Goal: Navigation & Orientation: Understand site structure

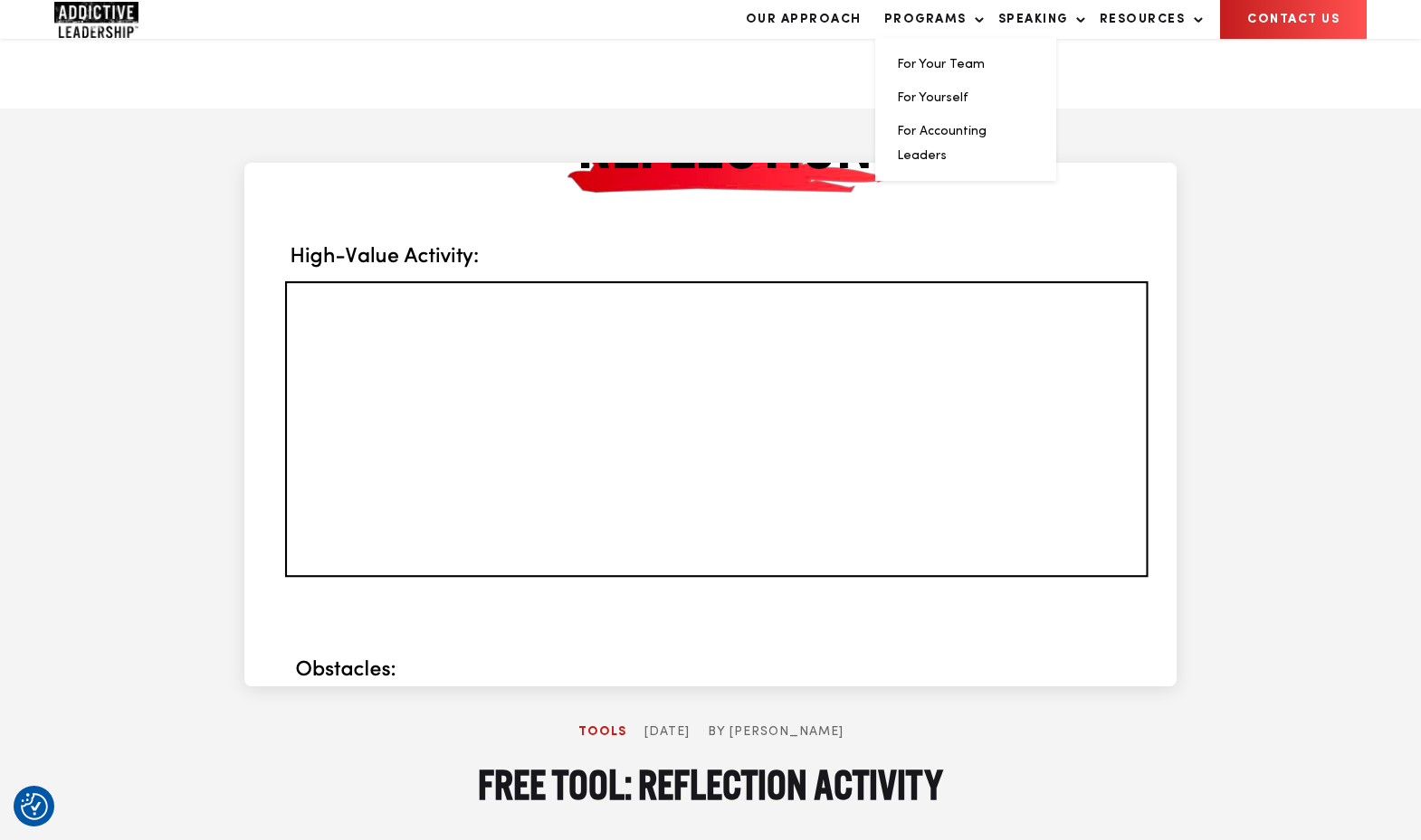
scroll to position [1905, 0]
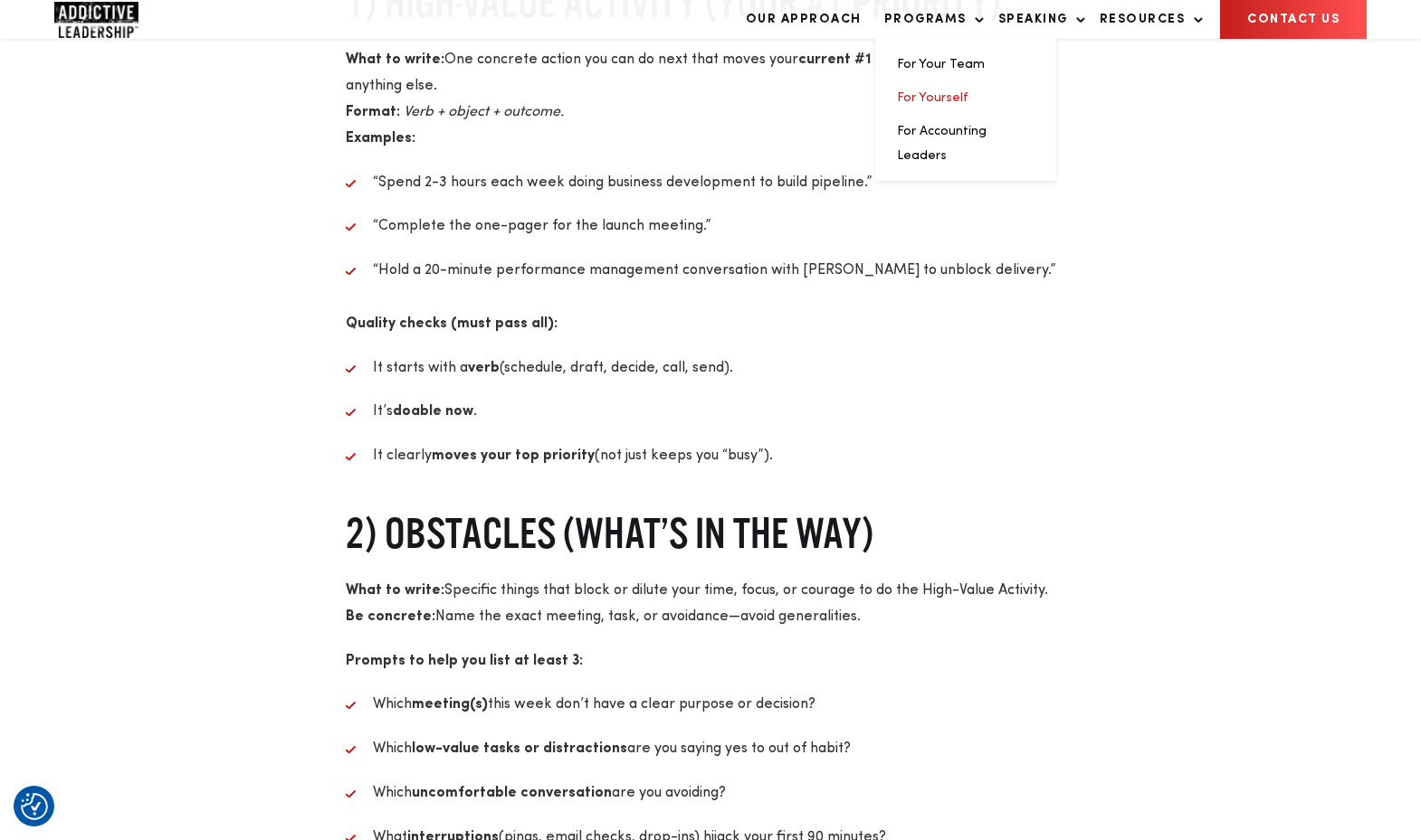
click at [942, 104] on link "For Yourself" at bounding box center [932, 97] width 72 height 12
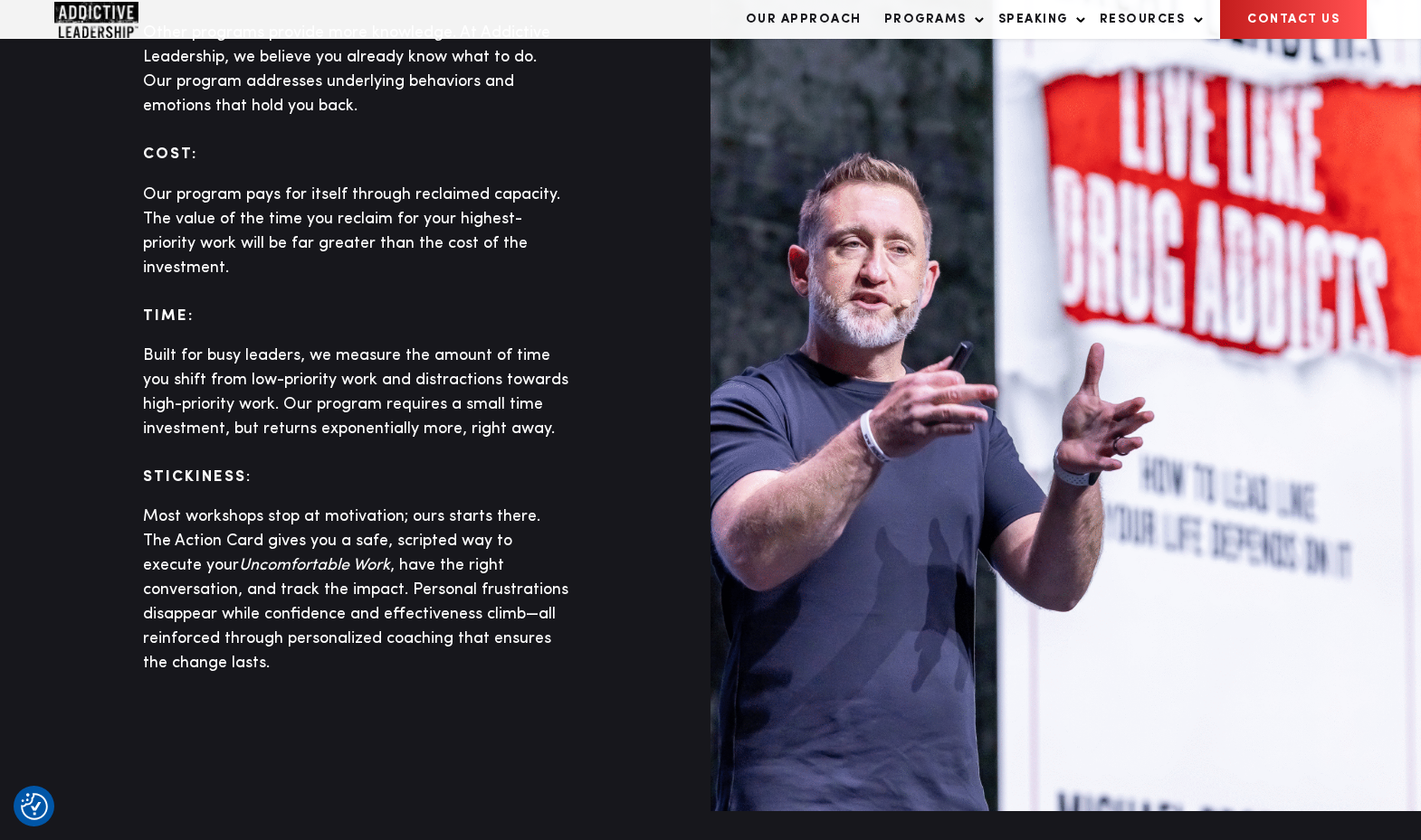
scroll to position [5366, 0]
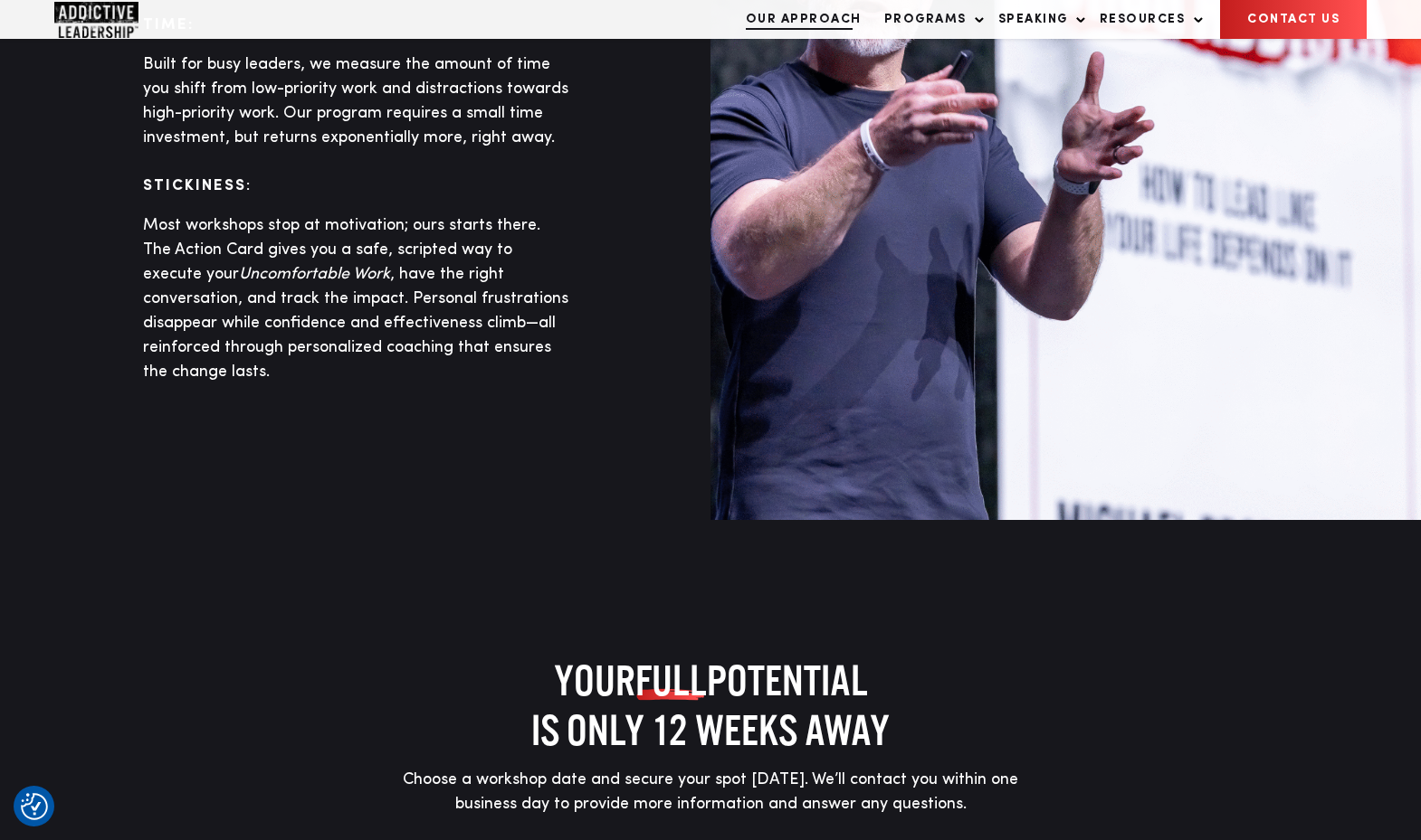
click at [813, 38] on link "Our Approach" at bounding box center [803, 19] width 134 height 37
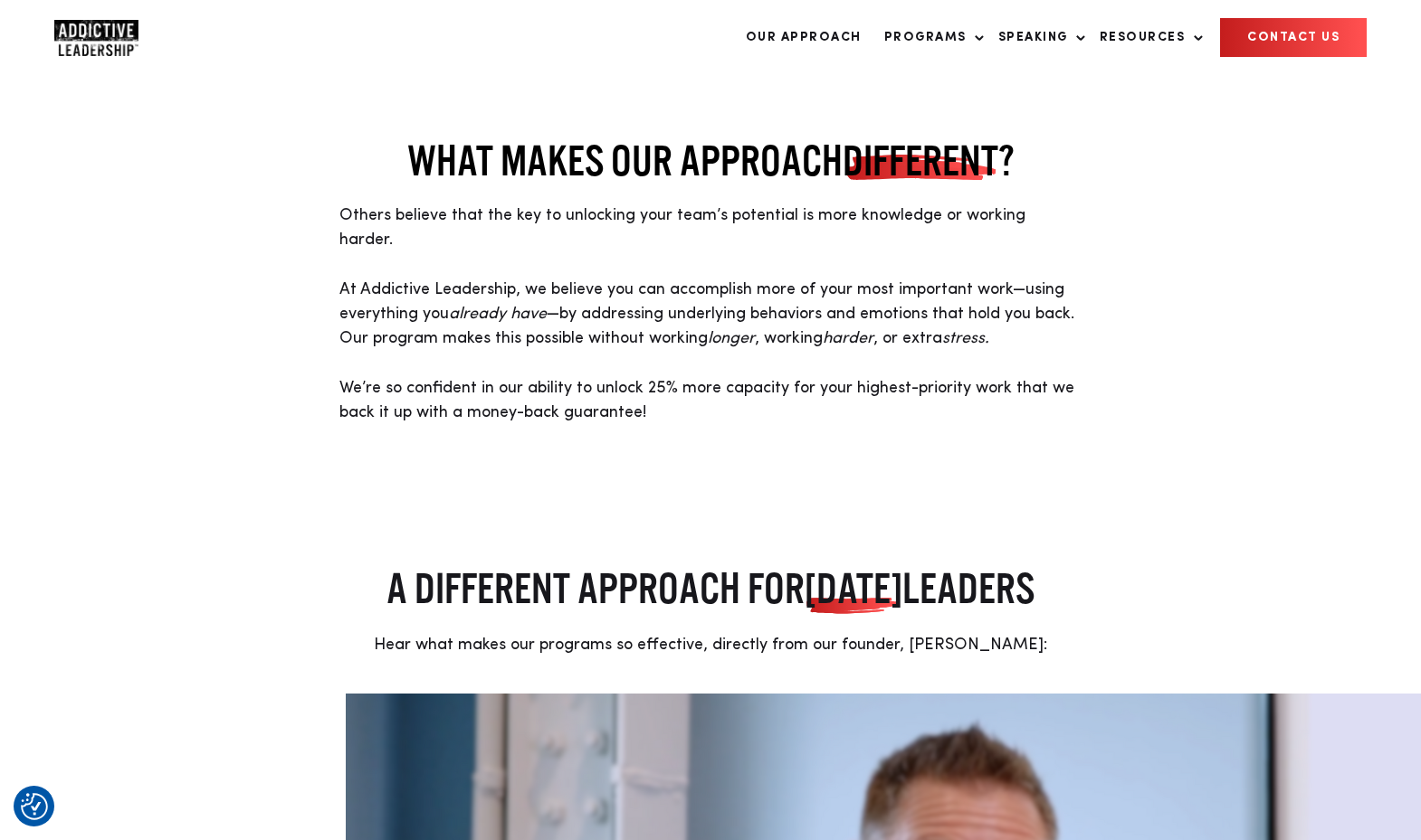
click at [96, 26] on img "Company Logo" at bounding box center [96, 38] width 84 height 36
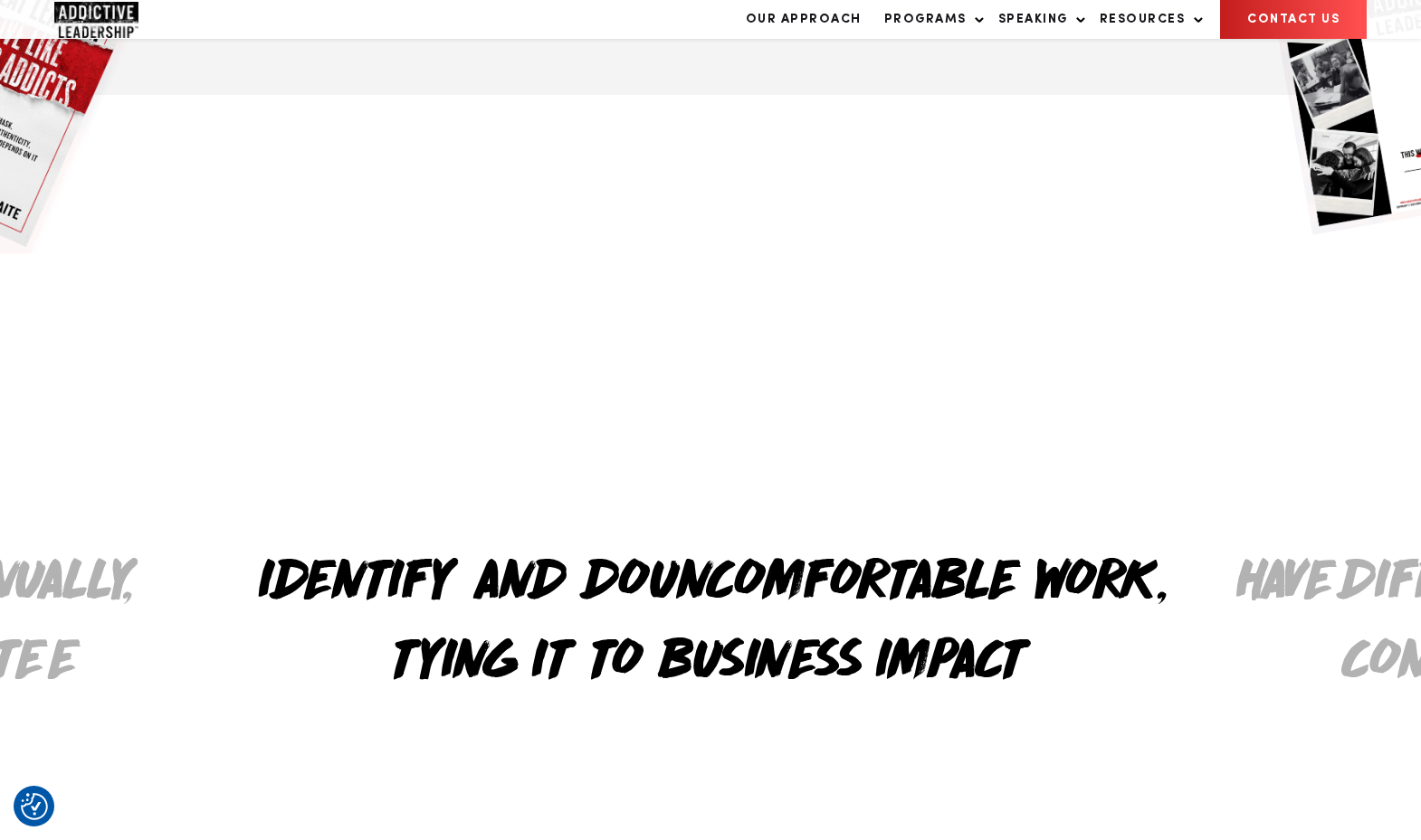
scroll to position [5688, 0]
